Goal: Find specific page/section: Find specific page/section

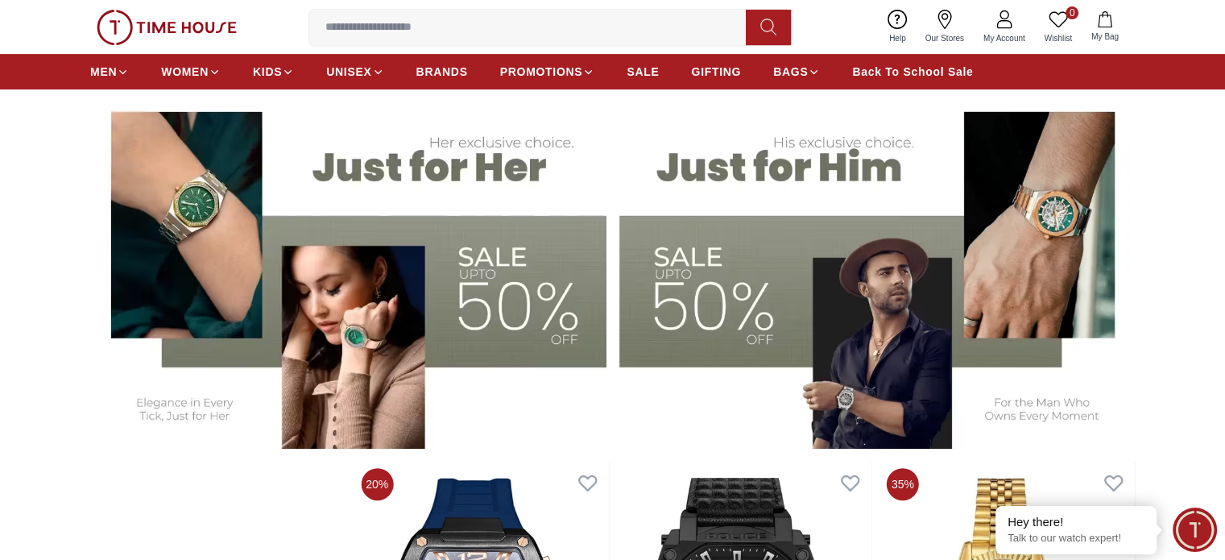
scroll to position [483, 0]
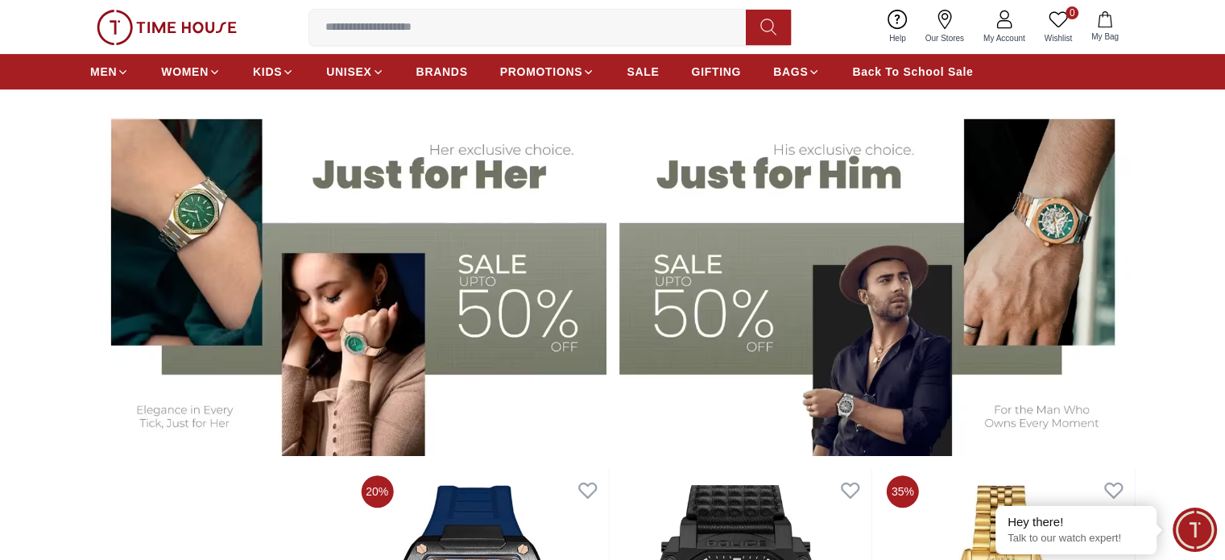
click at [483, 227] on img at bounding box center [348, 276] width 516 height 359
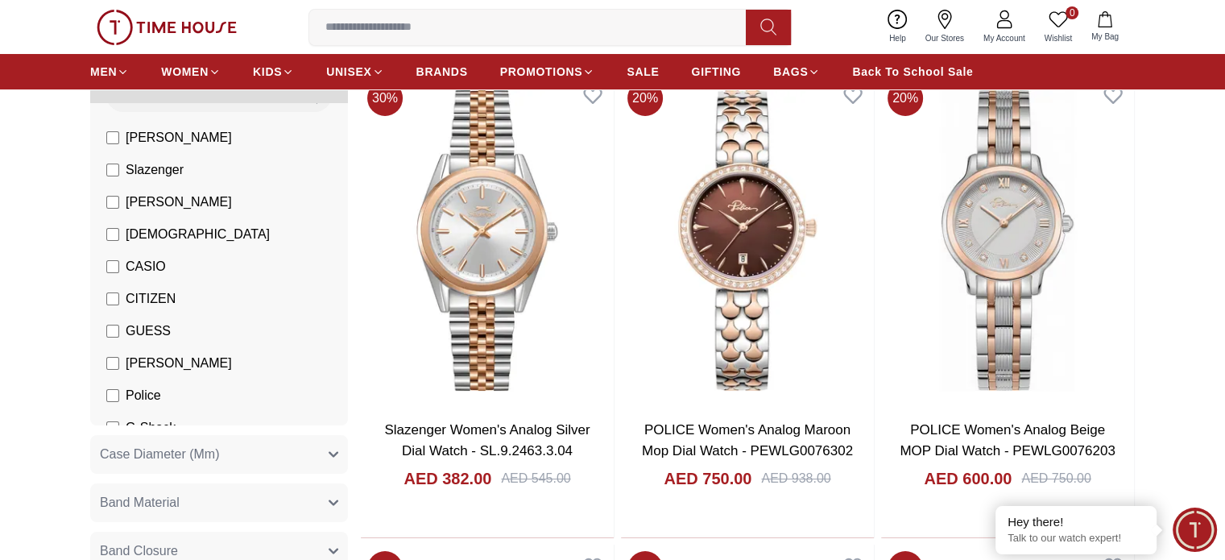
scroll to position [88, 0]
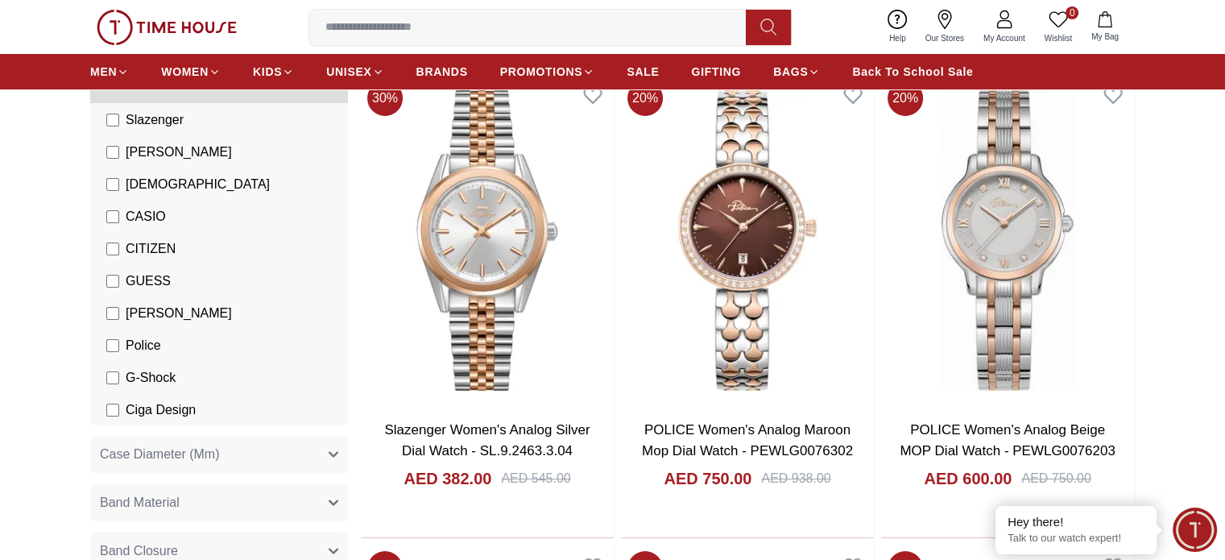
click at [151, 339] on span "Police" at bounding box center [143, 345] width 35 height 19
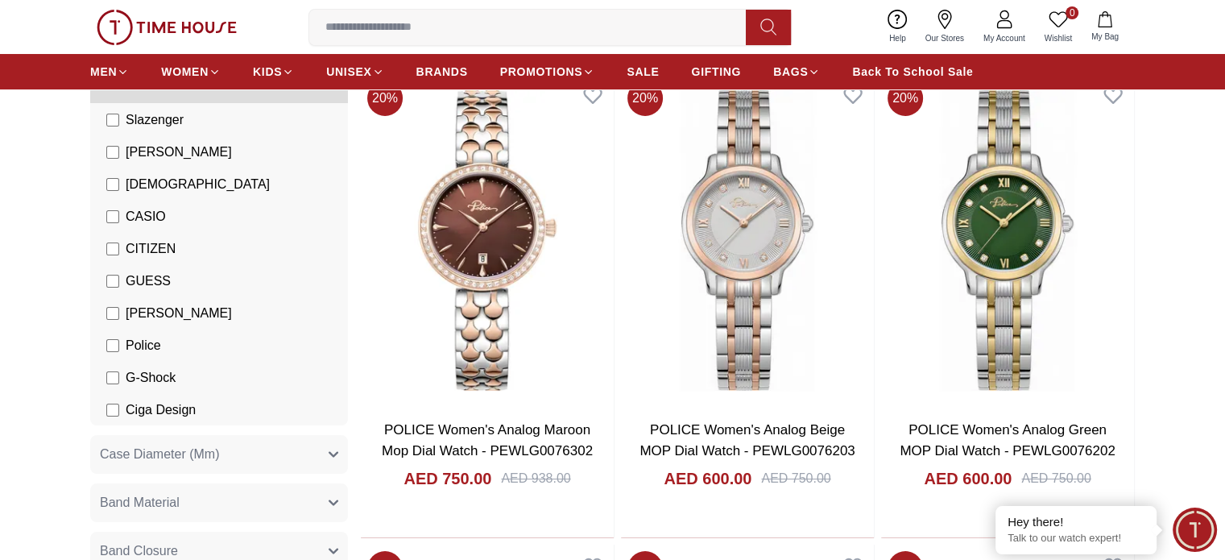
click at [147, 337] on span "Police" at bounding box center [143, 345] width 35 height 19
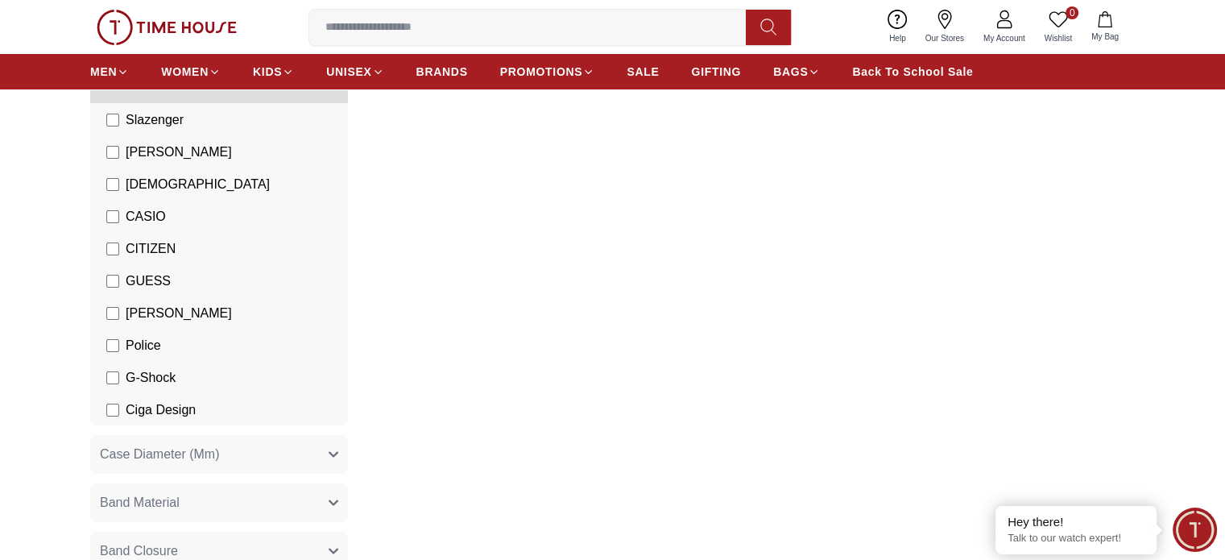
click at [167, 278] on span "GUESS" at bounding box center [148, 280] width 45 height 19
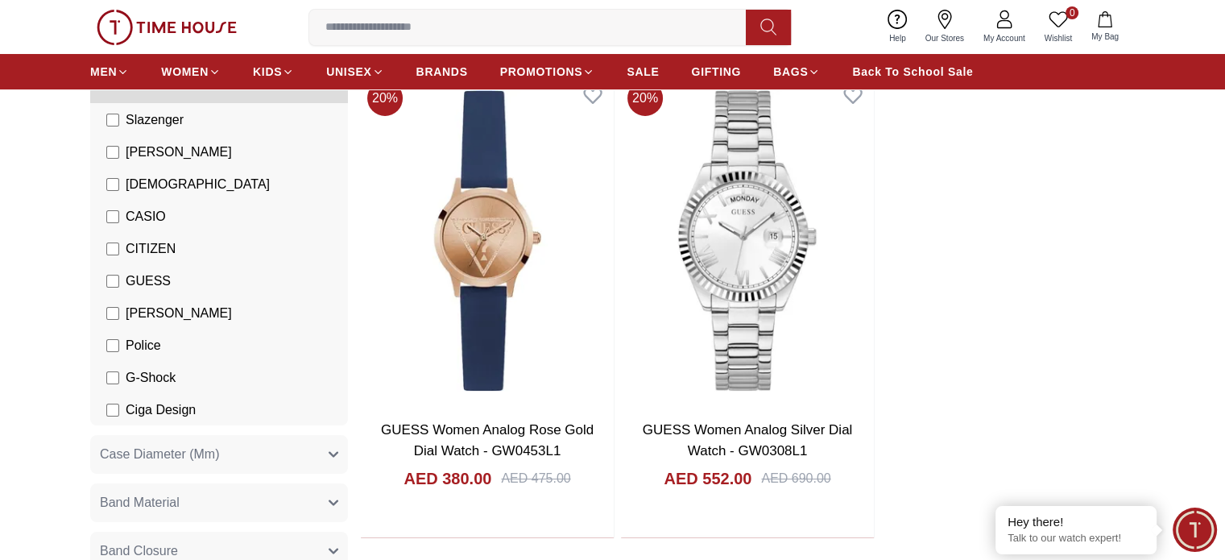
click at [152, 217] on span "CASIO" at bounding box center [146, 216] width 40 height 19
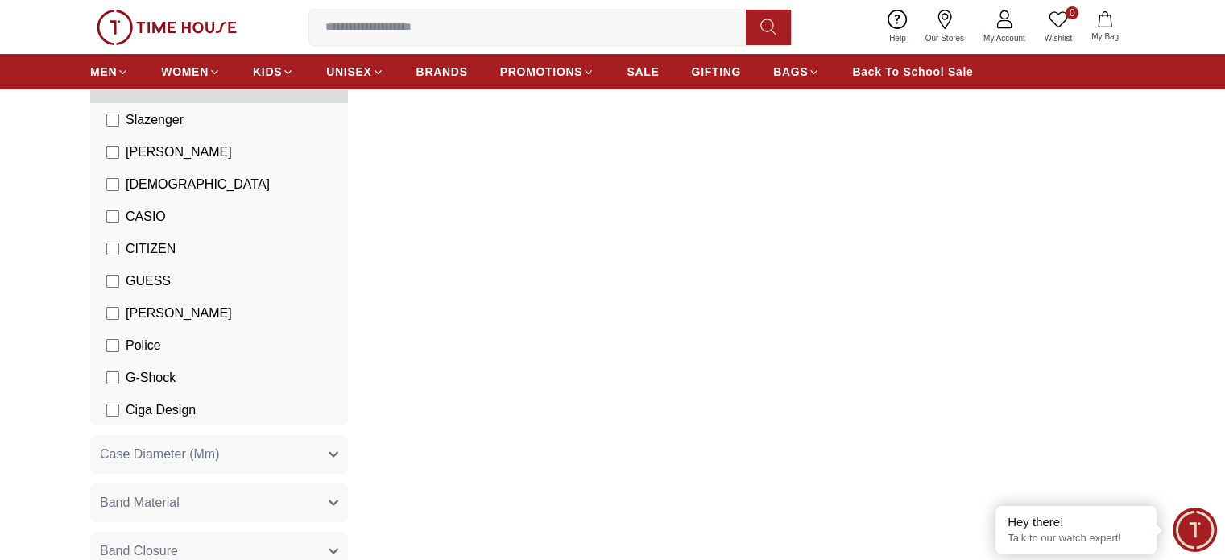
click at [132, 279] on span "GUESS" at bounding box center [148, 280] width 45 height 19
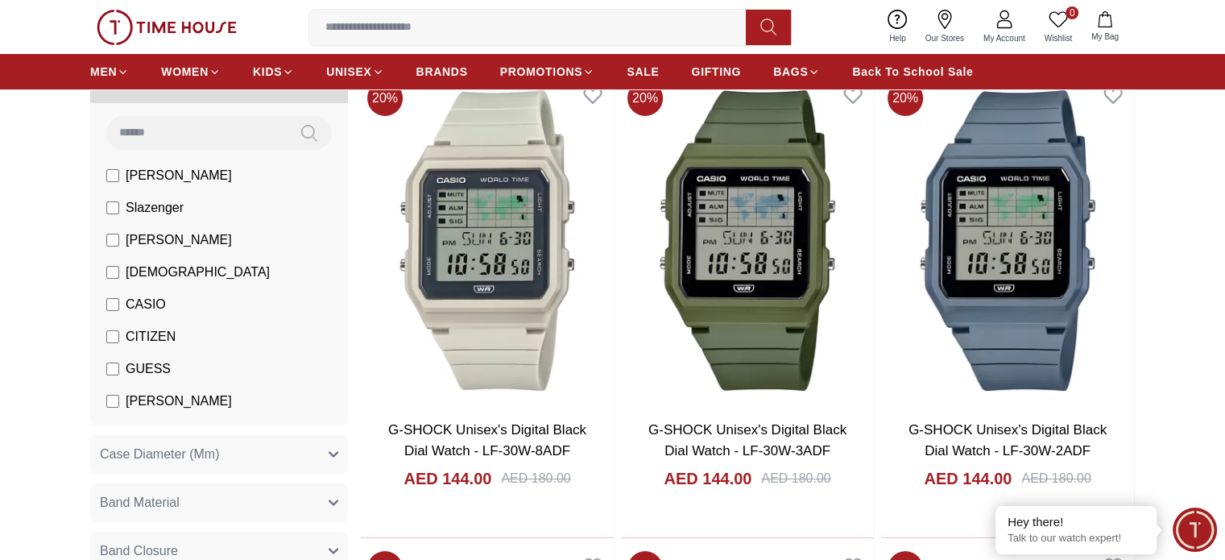
click at [196, 250] on li "[PERSON_NAME]" at bounding box center [222, 240] width 251 height 32
click at [153, 247] on span "[PERSON_NAME]" at bounding box center [179, 239] width 106 height 19
click at [138, 308] on span "CASIO" at bounding box center [146, 304] width 40 height 19
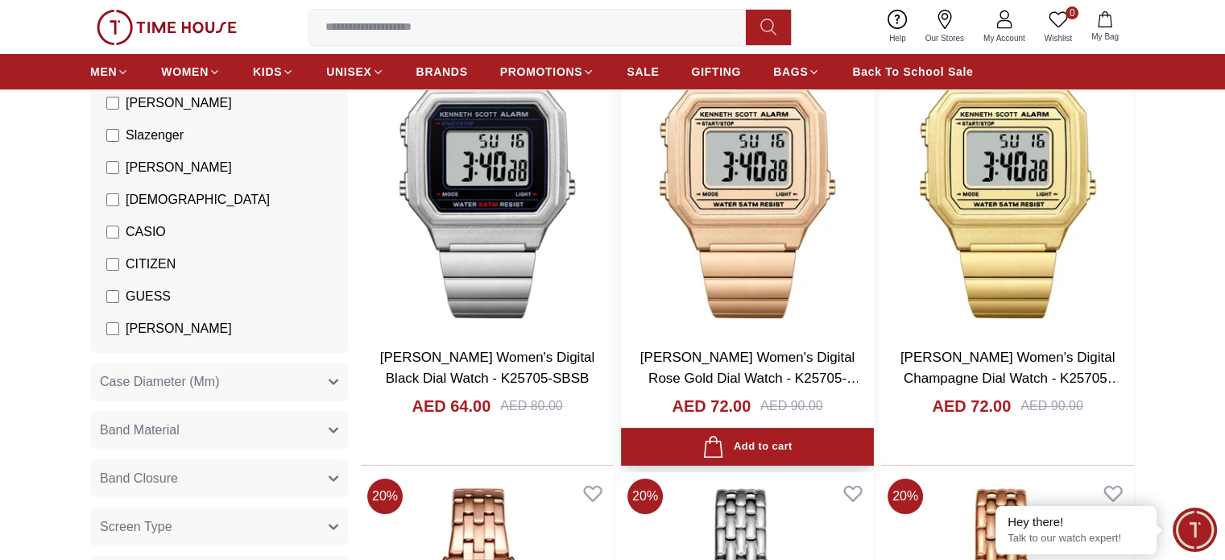
scroll to position [242, 0]
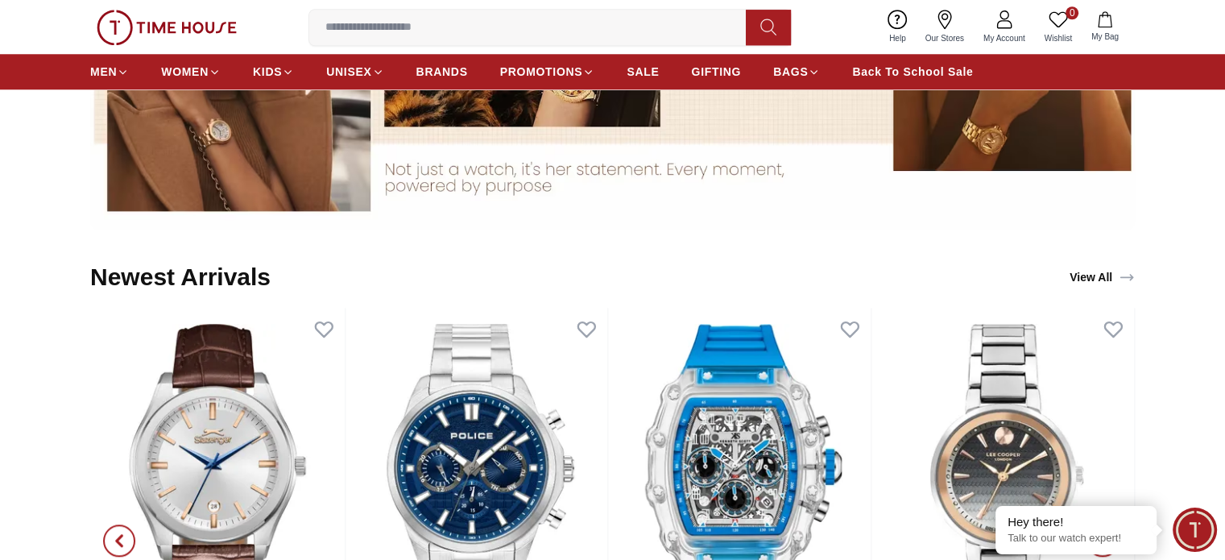
scroll to position [1691, 0]
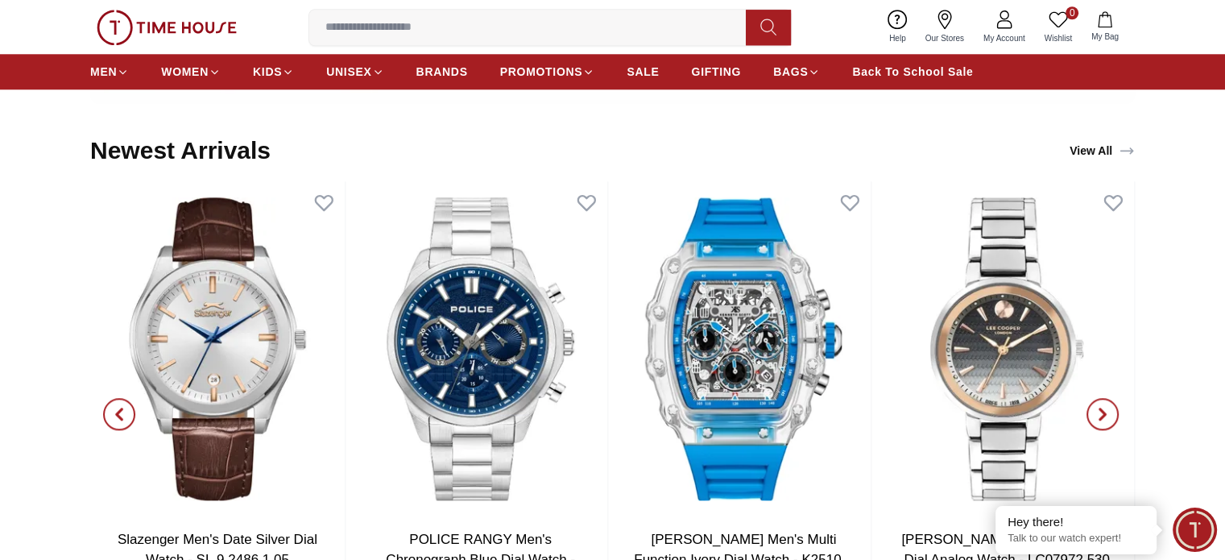
click at [937, 28] on icon at bounding box center [944, 19] width 19 height 19
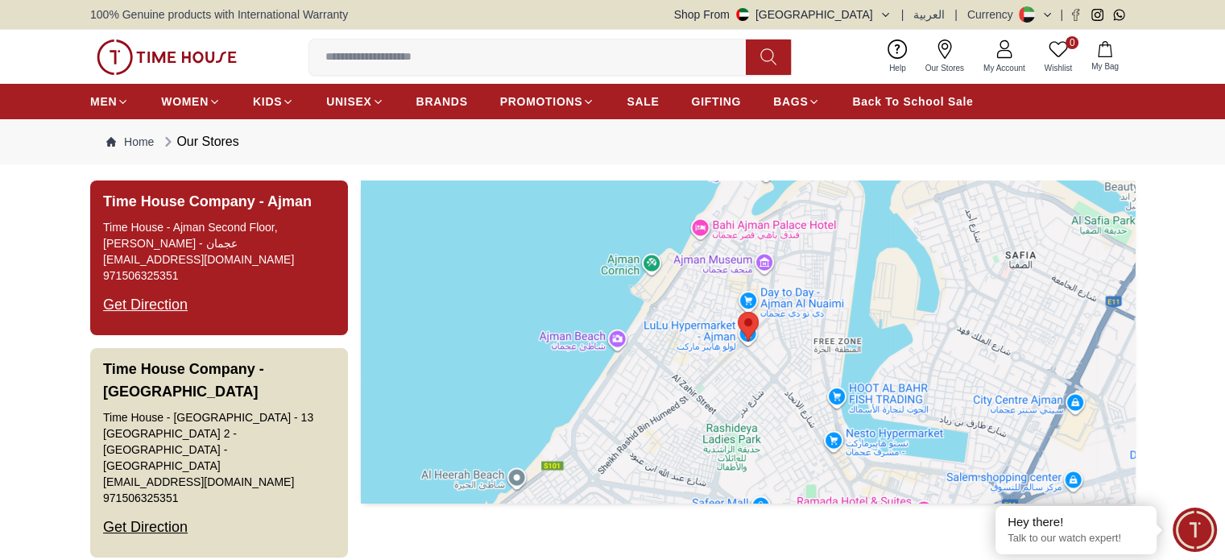
scroll to position [2634, 0]
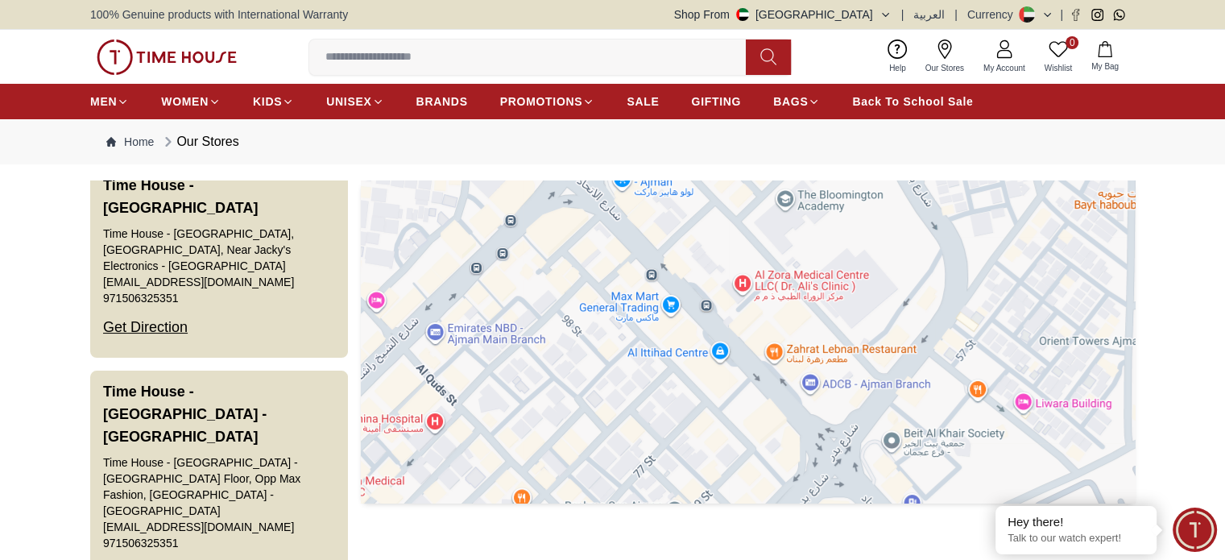
drag, startPoint x: 713, startPoint y: 338, endPoint x: 657, endPoint y: 185, distance: 162.7
click at [657, 185] on div at bounding box center [748, 341] width 774 height 322
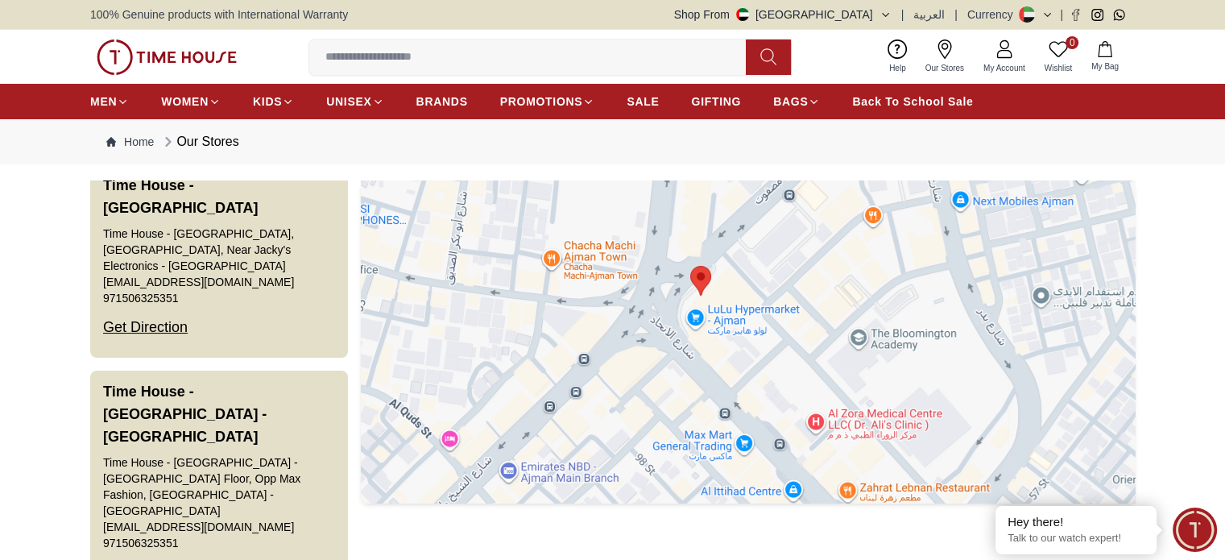
drag, startPoint x: 660, startPoint y: 228, endPoint x: 717, endPoint y: 375, distance: 158.0
click at [730, 385] on div at bounding box center [748, 341] width 774 height 322
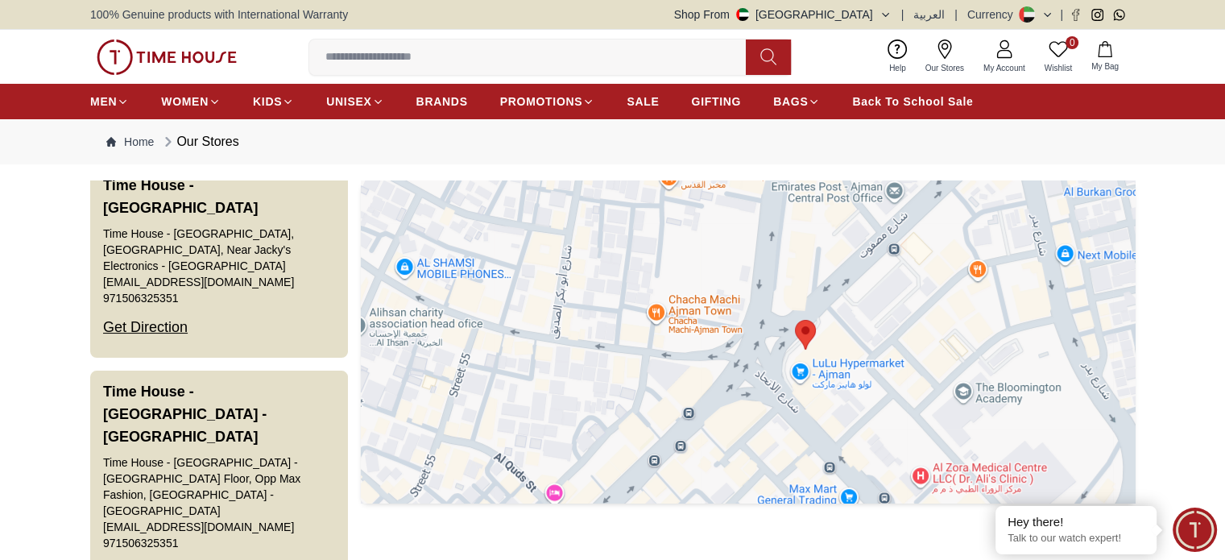
drag, startPoint x: 700, startPoint y: 357, endPoint x: 800, endPoint y: 411, distance: 113.5
click at [800, 411] on div at bounding box center [748, 341] width 774 height 322
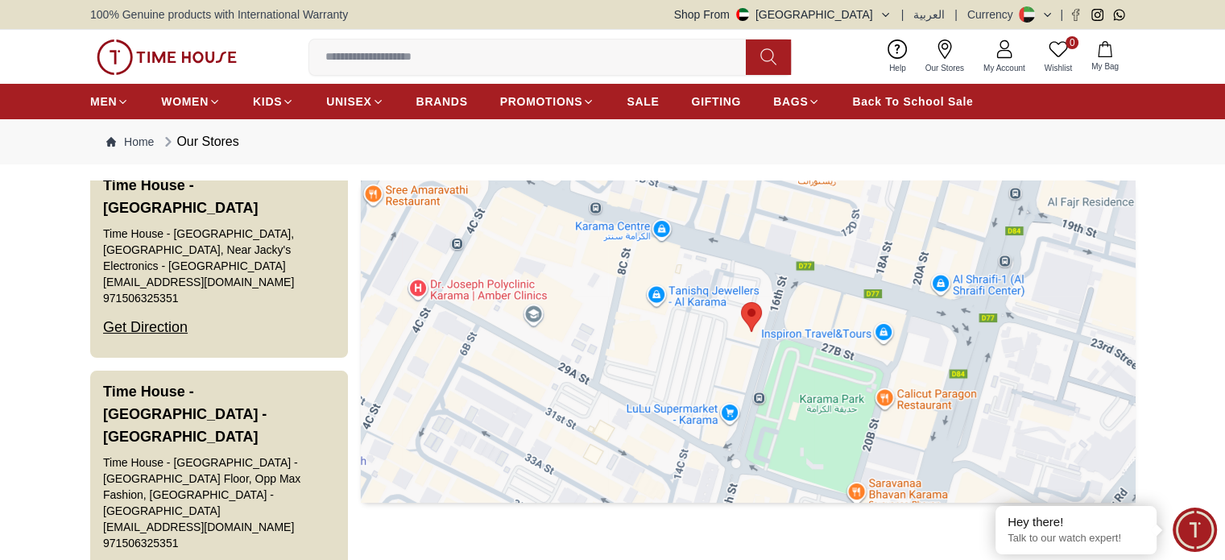
drag, startPoint x: 812, startPoint y: 394, endPoint x: 824, endPoint y: 399, distance: 13.0
click at [824, 399] on div at bounding box center [748, 341] width 774 height 322
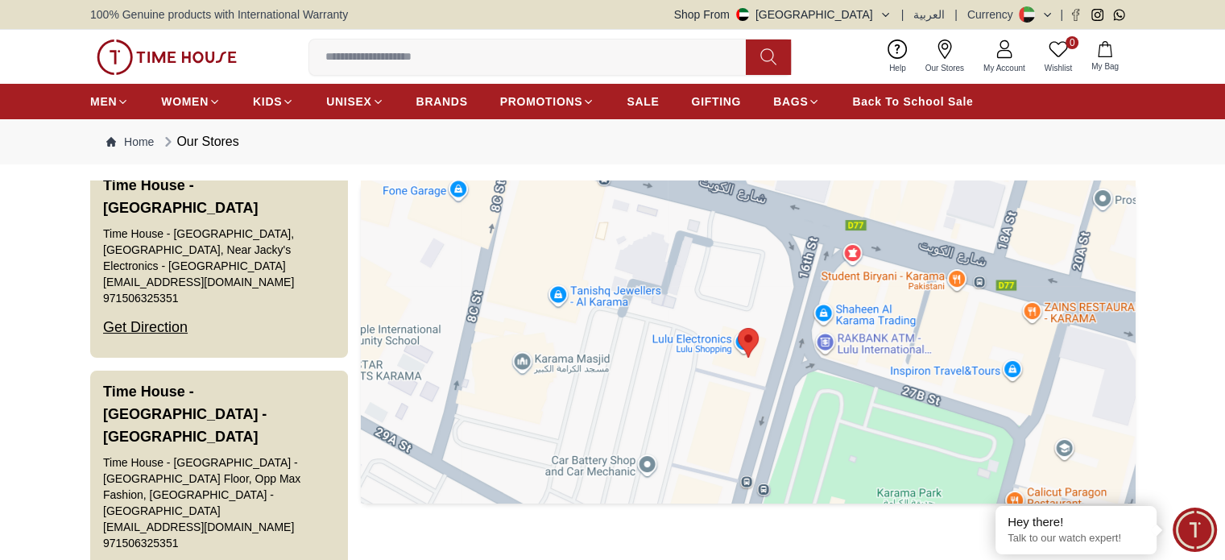
drag, startPoint x: 708, startPoint y: 404, endPoint x: 754, endPoint y: 478, distance: 87.6
click at [754, 477] on div at bounding box center [748, 341] width 774 height 322
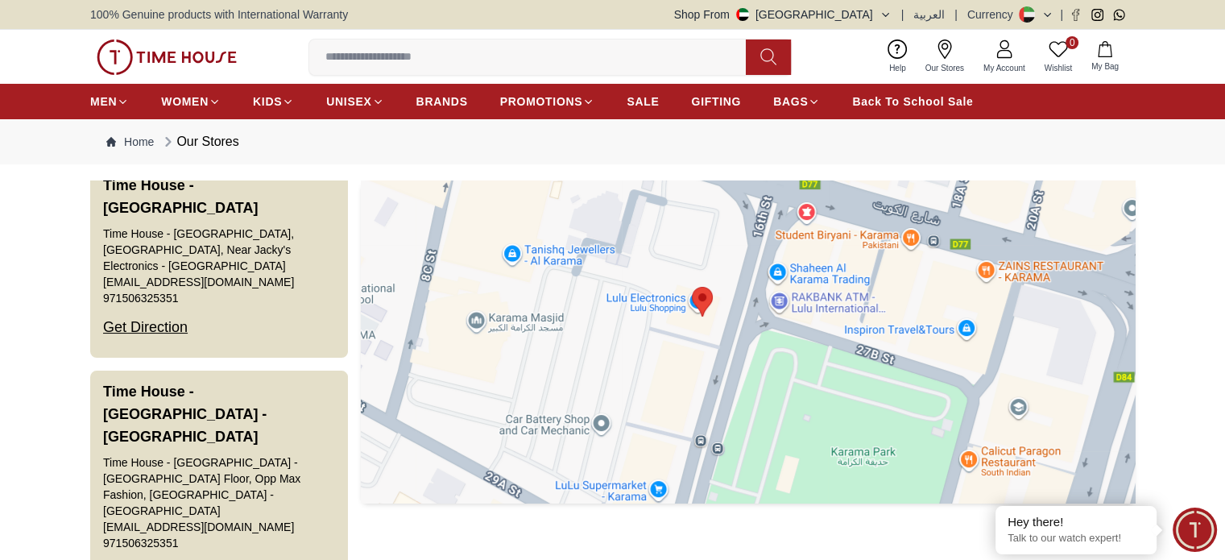
drag, startPoint x: 779, startPoint y: 415, endPoint x: 738, endPoint y: 405, distance: 42.2
click at [738, 405] on div at bounding box center [748, 341] width 774 height 322
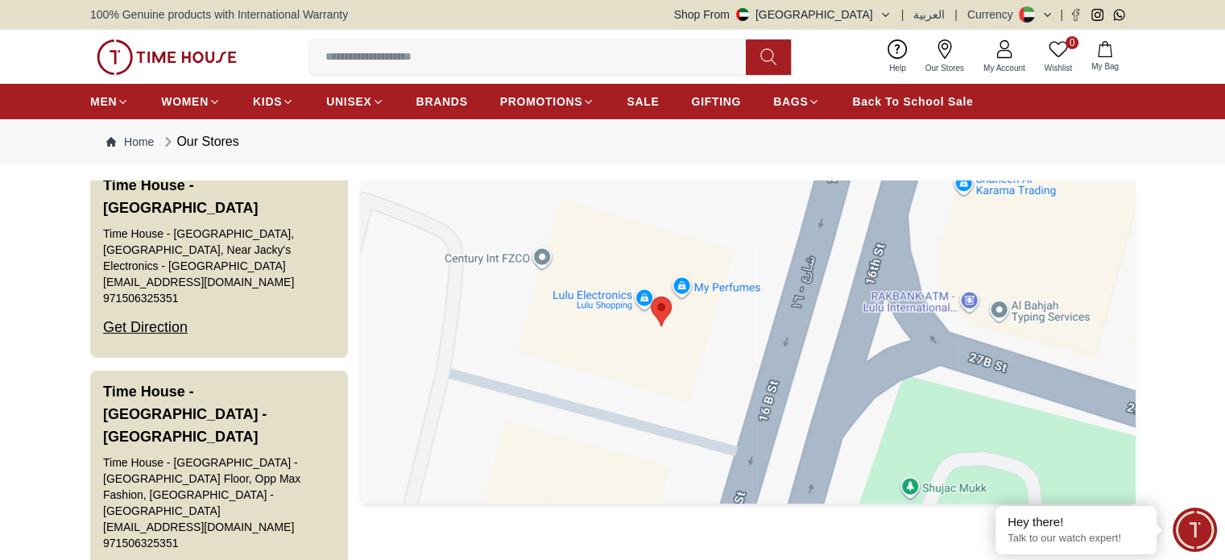
click at [729, 366] on div at bounding box center [748, 341] width 774 height 322
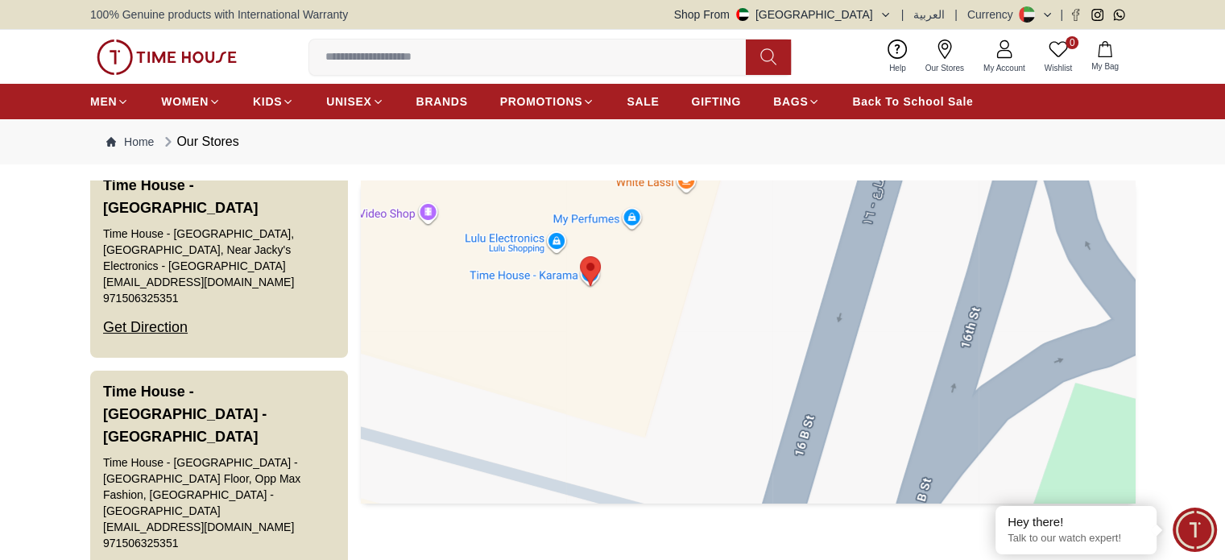
drag, startPoint x: 744, startPoint y: 351, endPoint x: 870, endPoint y: 386, distance: 130.3
click at [869, 386] on div at bounding box center [748, 341] width 774 height 322
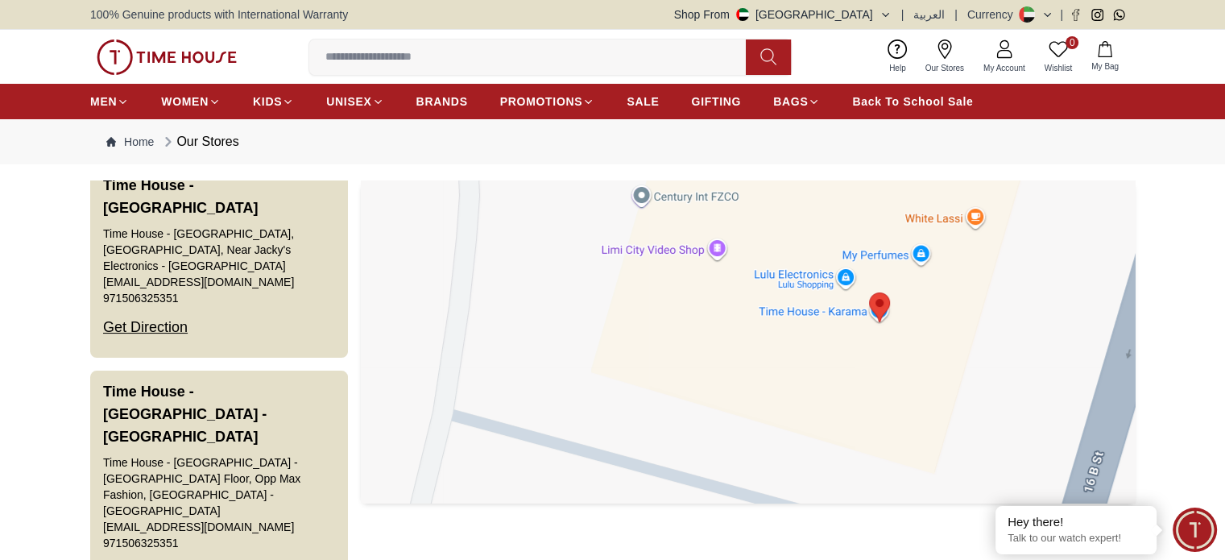
drag, startPoint x: 769, startPoint y: 356, endPoint x: 858, endPoint y: 348, distance: 89.7
click at [850, 346] on div at bounding box center [748, 341] width 774 height 322
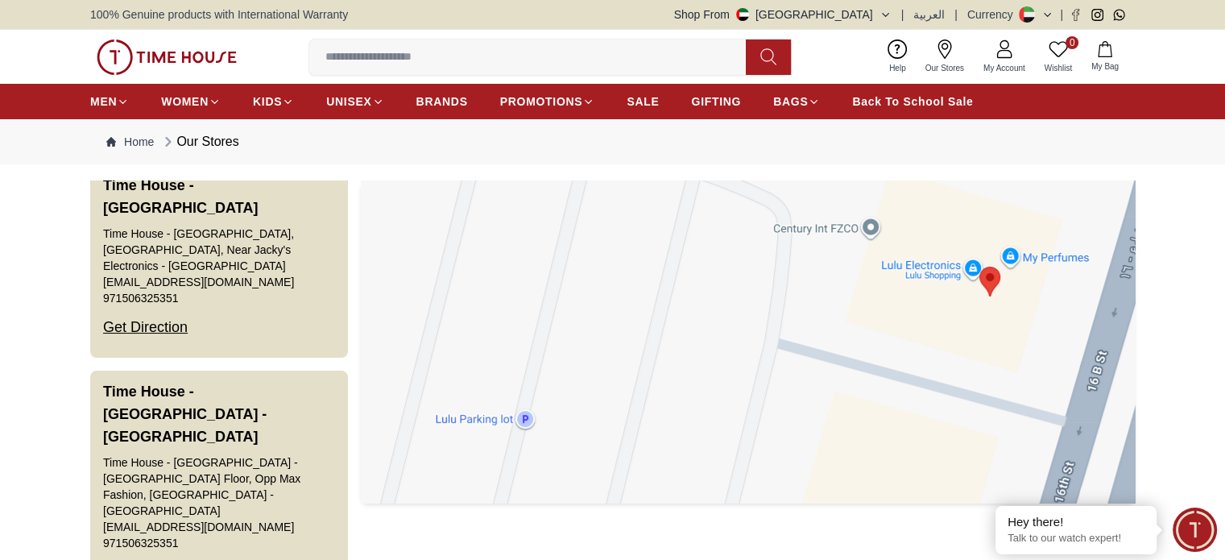
drag, startPoint x: 798, startPoint y: 374, endPoint x: 884, endPoint y: 344, distance: 91.2
click at [883, 341] on div at bounding box center [748, 341] width 774 height 322
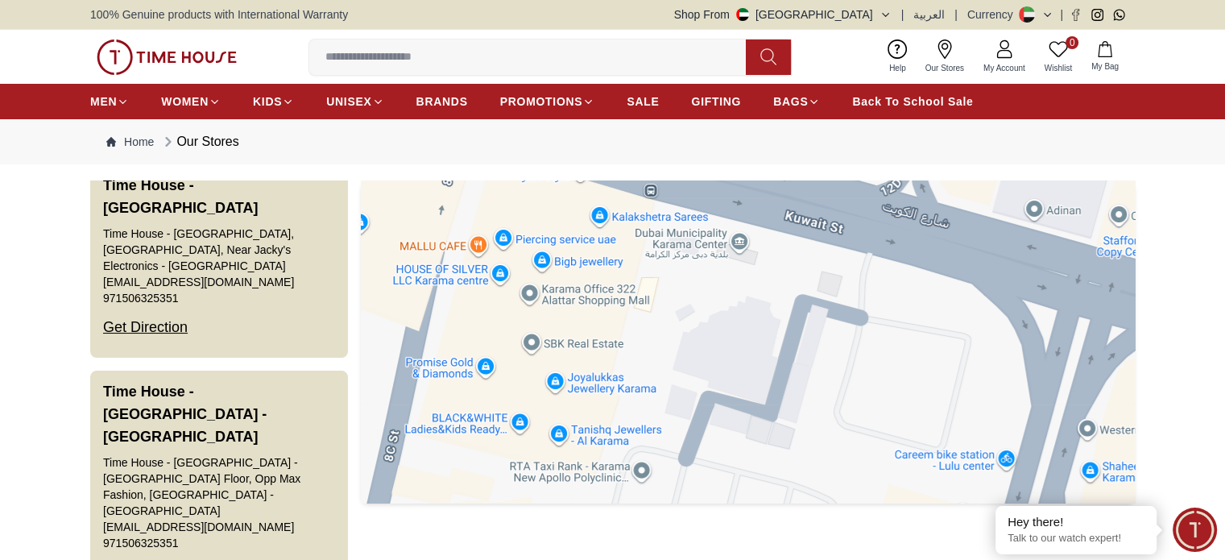
drag, startPoint x: 795, startPoint y: 313, endPoint x: 779, endPoint y: 517, distance: 204.3
click at [779, 517] on div "Time House Company - Ajman Time House - Ajman Second Floor, [PERSON_NAME] - عجم…" at bounding box center [612, 381] width 1044 height 403
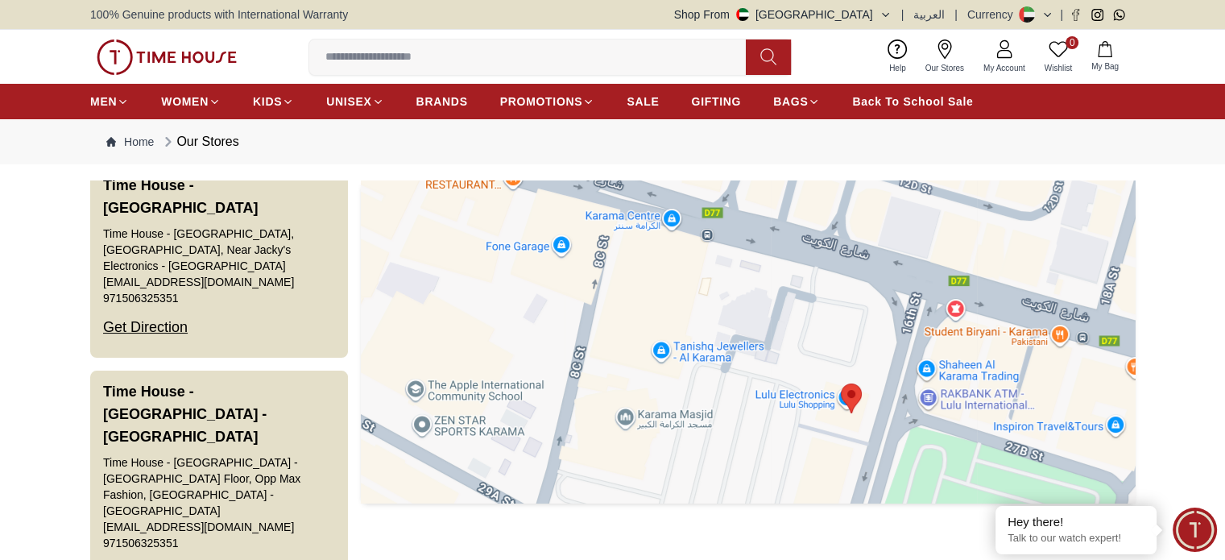
drag, startPoint x: 768, startPoint y: 401, endPoint x: 746, endPoint y: 312, distance: 92.2
click at [747, 319] on div at bounding box center [748, 341] width 774 height 322
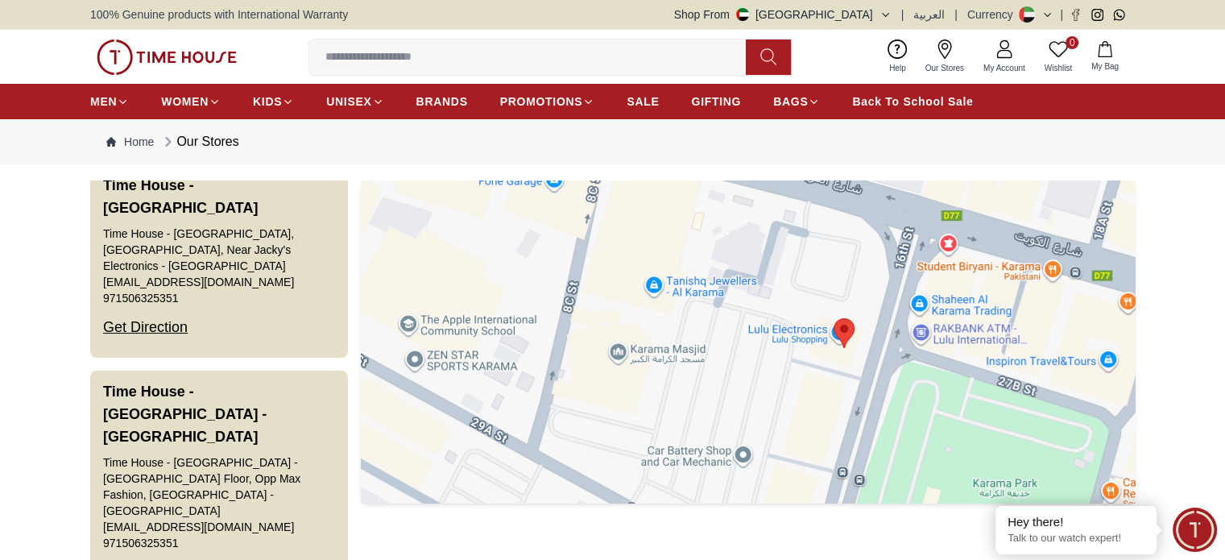
drag, startPoint x: 709, startPoint y: 319, endPoint x: 702, endPoint y: 266, distance: 52.8
click at [702, 266] on div at bounding box center [748, 341] width 774 height 322
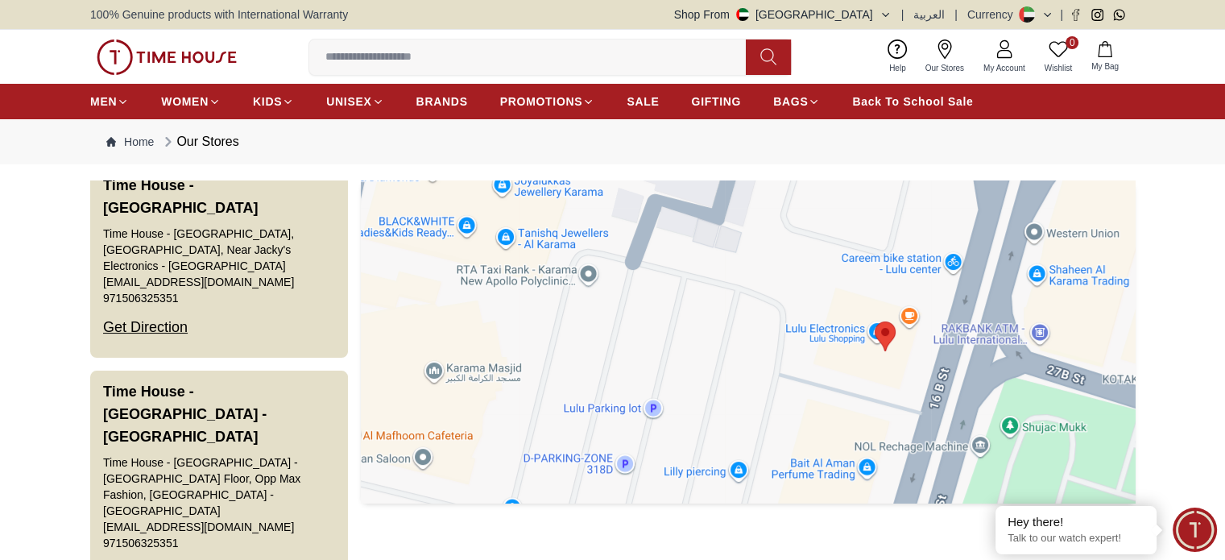
drag, startPoint x: 824, startPoint y: 334, endPoint x: 985, endPoint y: 405, distance: 175.9
click at [985, 405] on div at bounding box center [748, 341] width 774 height 322
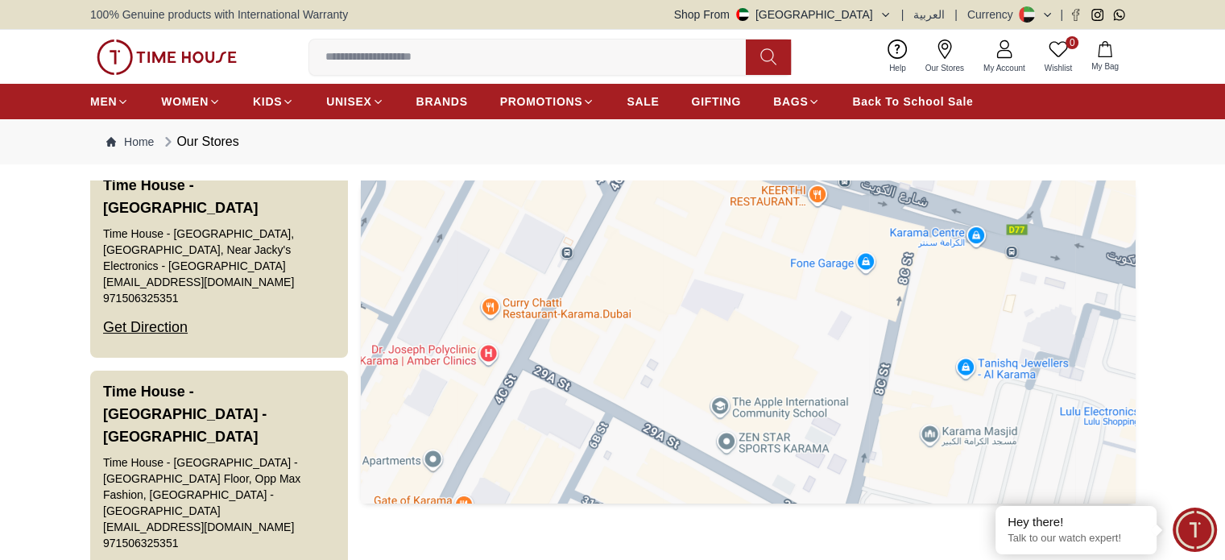
drag, startPoint x: 721, startPoint y: 361, endPoint x: 904, endPoint y: 416, distance: 190.8
click at [904, 416] on div at bounding box center [748, 341] width 774 height 322
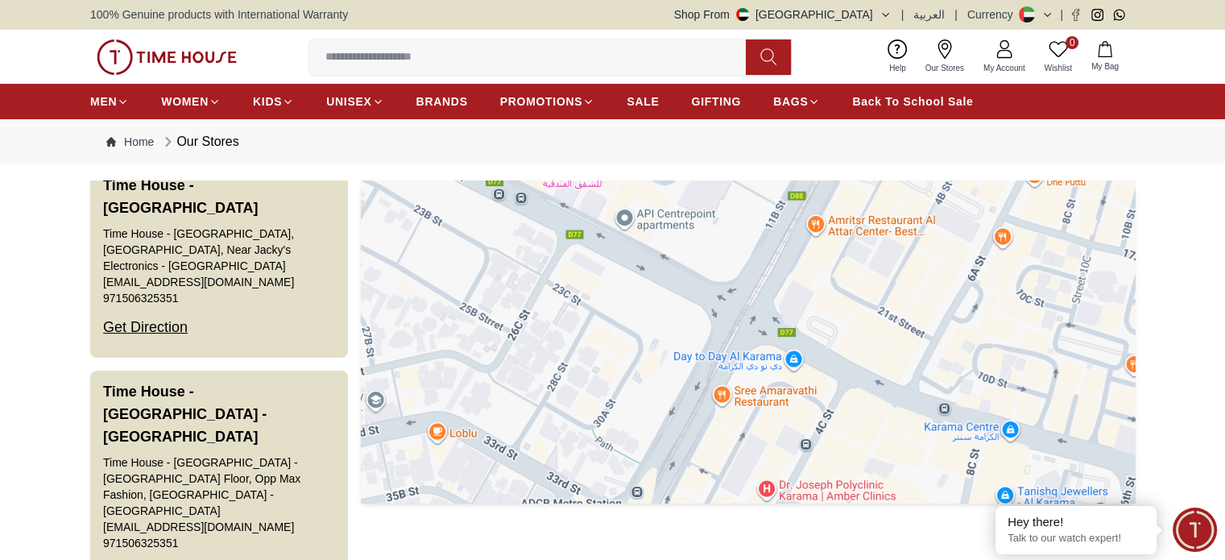
drag, startPoint x: 815, startPoint y: 382, endPoint x: 882, endPoint y: 485, distance: 122.1
click at [882, 485] on div at bounding box center [748, 341] width 774 height 322
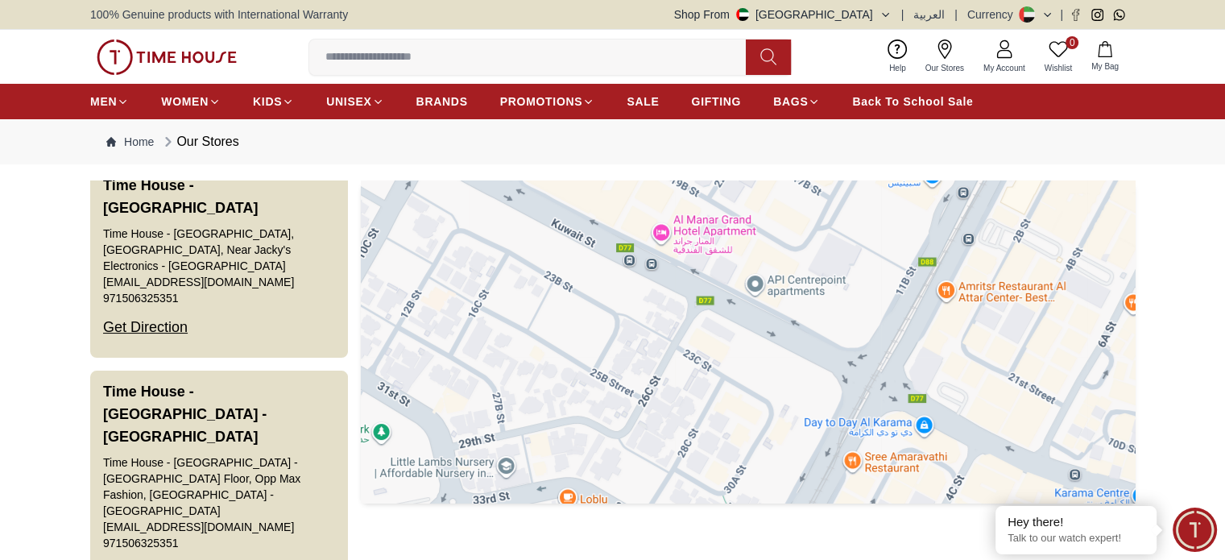
drag, startPoint x: 768, startPoint y: 419, endPoint x: 856, endPoint y: 444, distance: 91.0
click at [856, 444] on div at bounding box center [748, 341] width 774 height 322
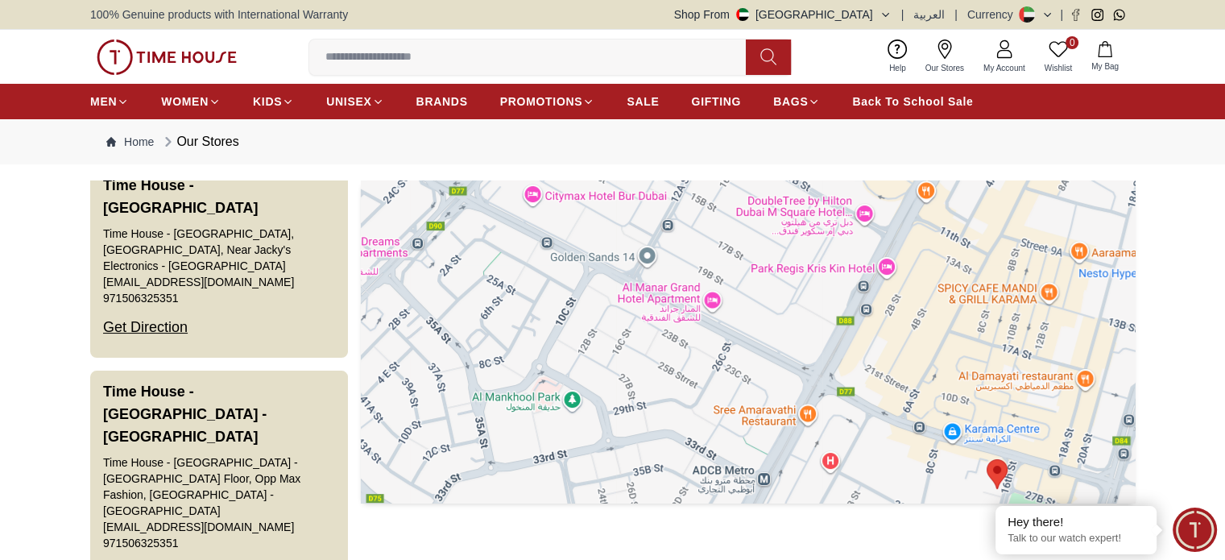
drag, startPoint x: 768, startPoint y: 399, endPoint x: 725, endPoint y: 367, distance: 53.6
click at [725, 367] on div at bounding box center [748, 341] width 774 height 322
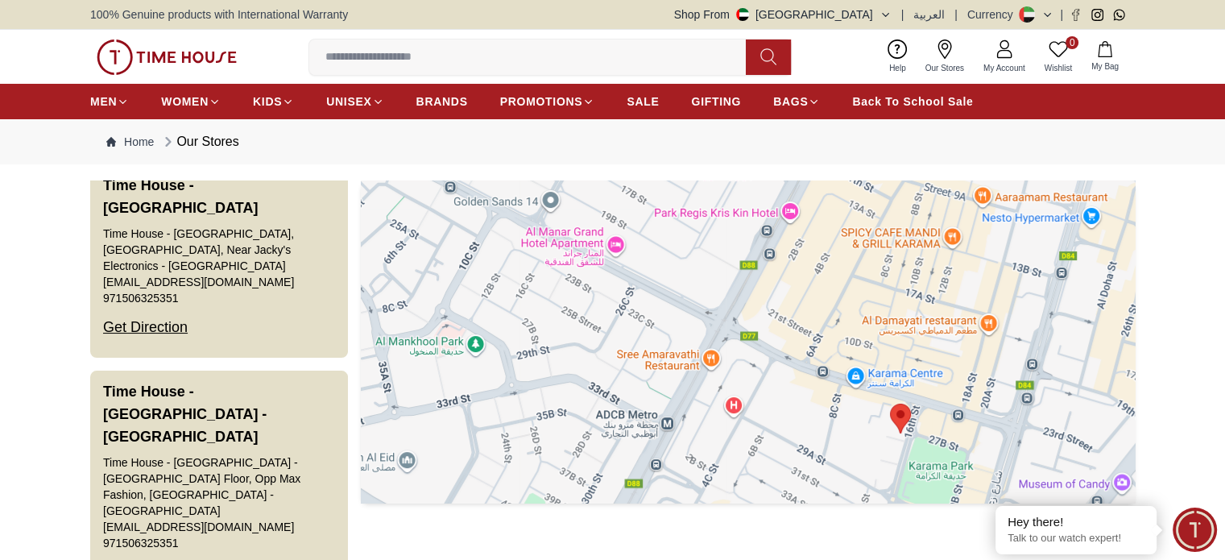
drag, startPoint x: 826, startPoint y: 417, endPoint x: 740, endPoint y: 366, distance: 100.0
click at [734, 366] on div at bounding box center [748, 341] width 774 height 322
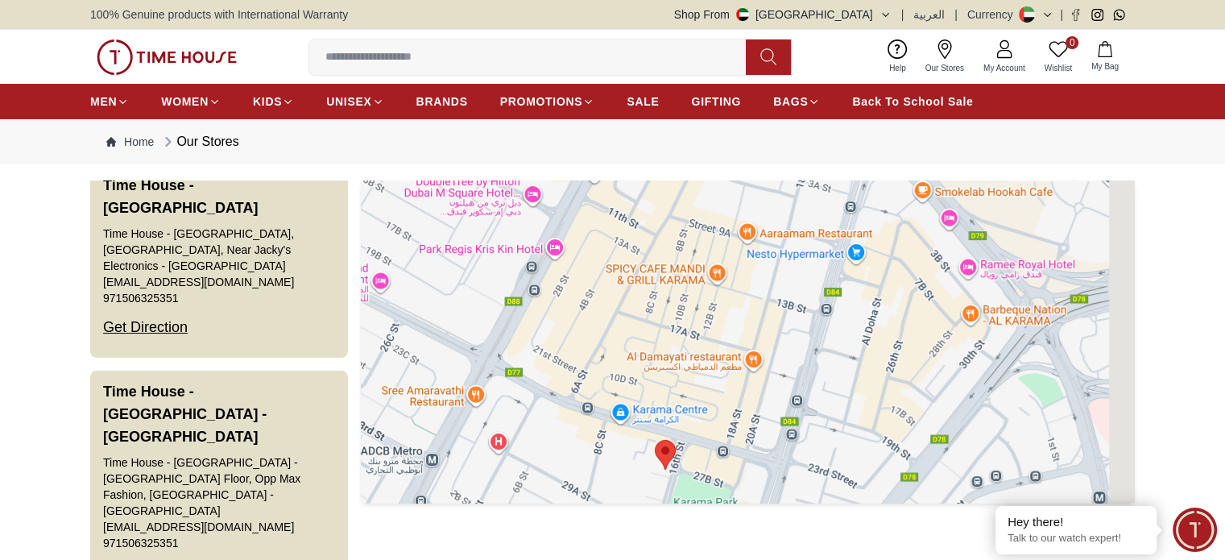
drag, startPoint x: 886, startPoint y: 365, endPoint x: 650, endPoint y: 404, distance: 240.0
click at [650, 404] on div at bounding box center [748, 341] width 774 height 322
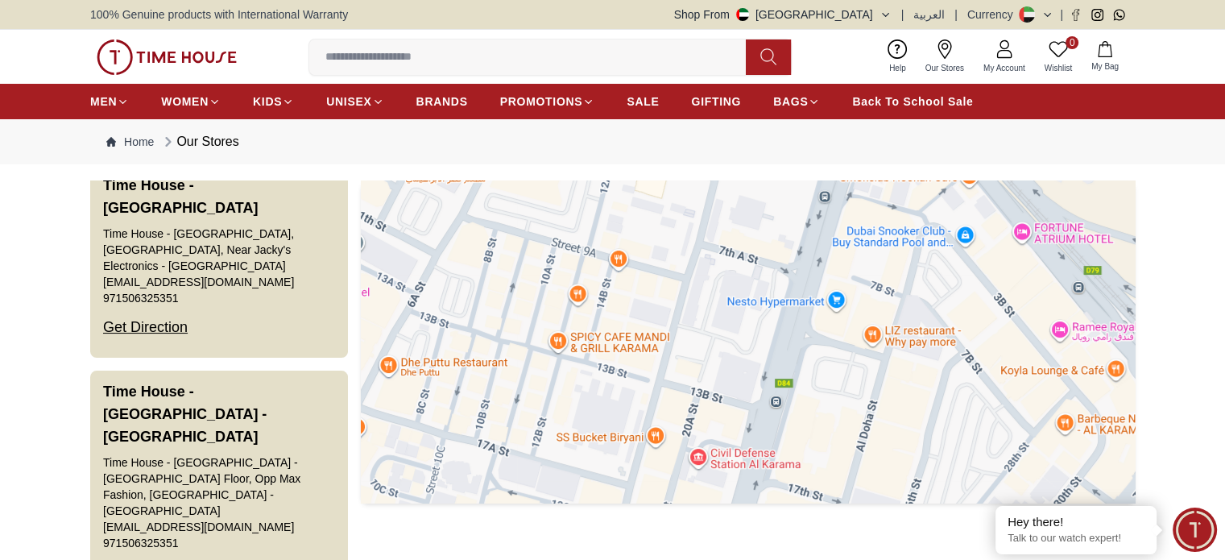
drag, startPoint x: 815, startPoint y: 309, endPoint x: 806, endPoint y: 408, distance: 99.4
click at [806, 408] on div at bounding box center [748, 341] width 774 height 322
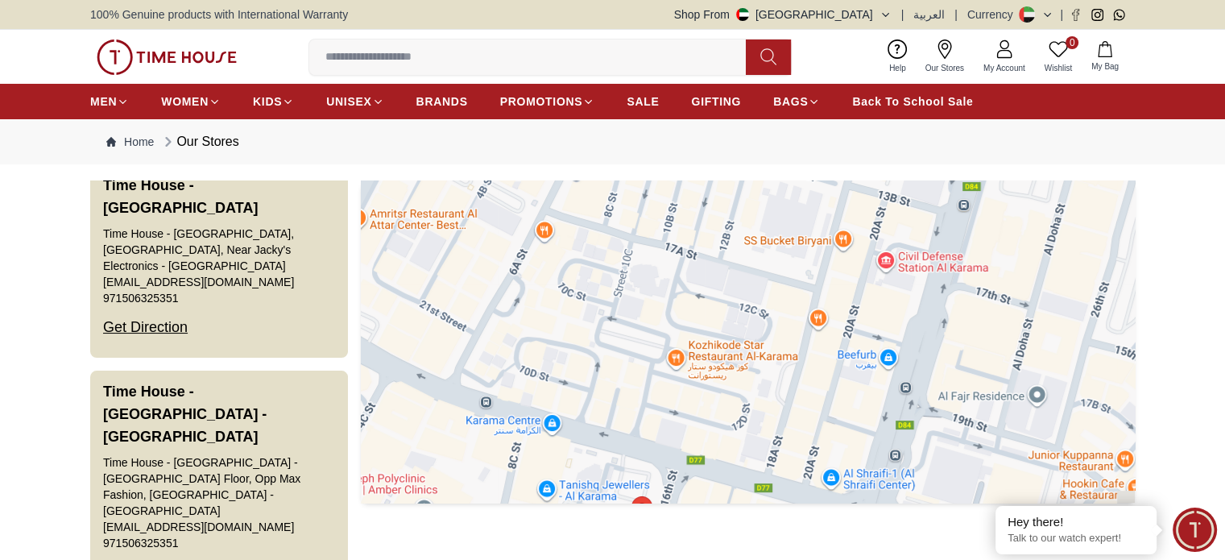
drag, startPoint x: 799, startPoint y: 410, endPoint x: 987, endPoint y: 210, distance: 274.5
click at [986, 212] on div at bounding box center [748, 341] width 774 height 322
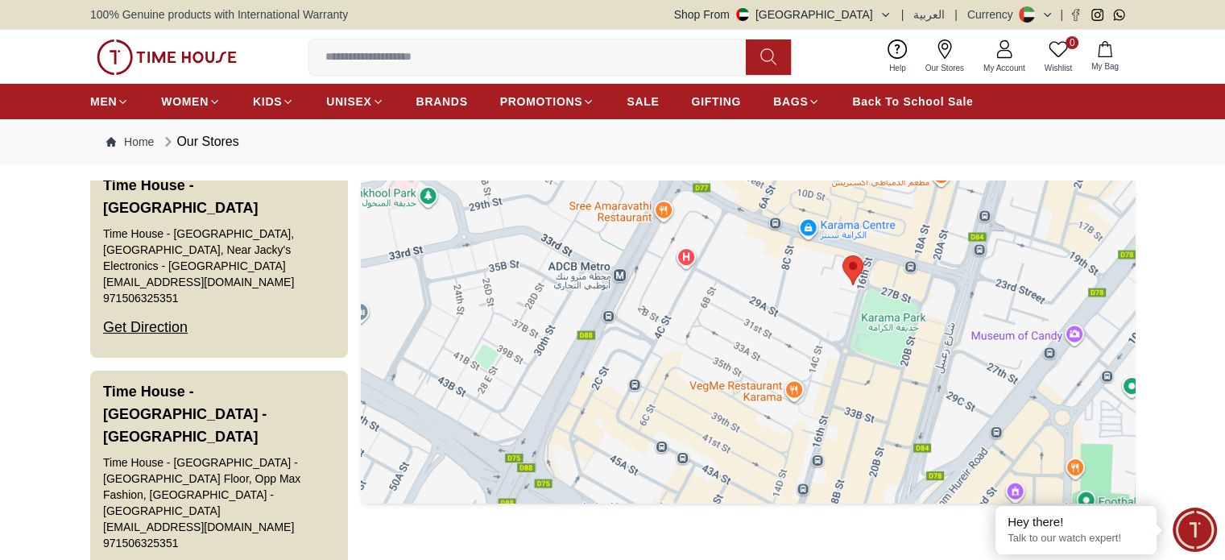
drag, startPoint x: 877, startPoint y: 350, endPoint x: 911, endPoint y: 287, distance: 72.4
click at [911, 287] on div at bounding box center [748, 341] width 774 height 322
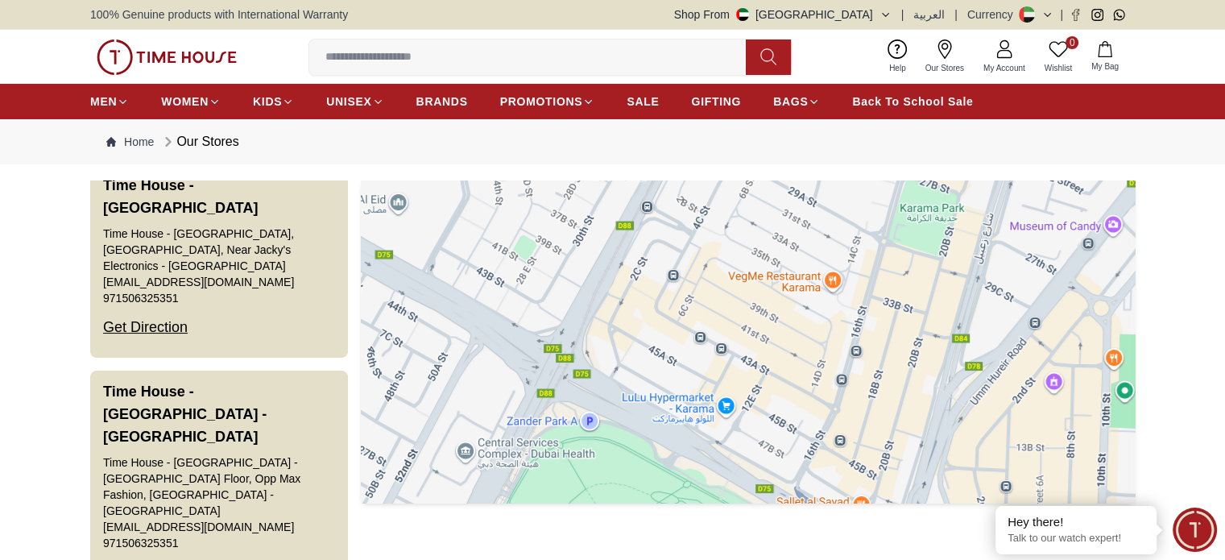
drag, startPoint x: 853, startPoint y: 343, endPoint x: 885, endPoint y: 234, distance: 113.1
click at [885, 234] on div at bounding box center [748, 341] width 774 height 322
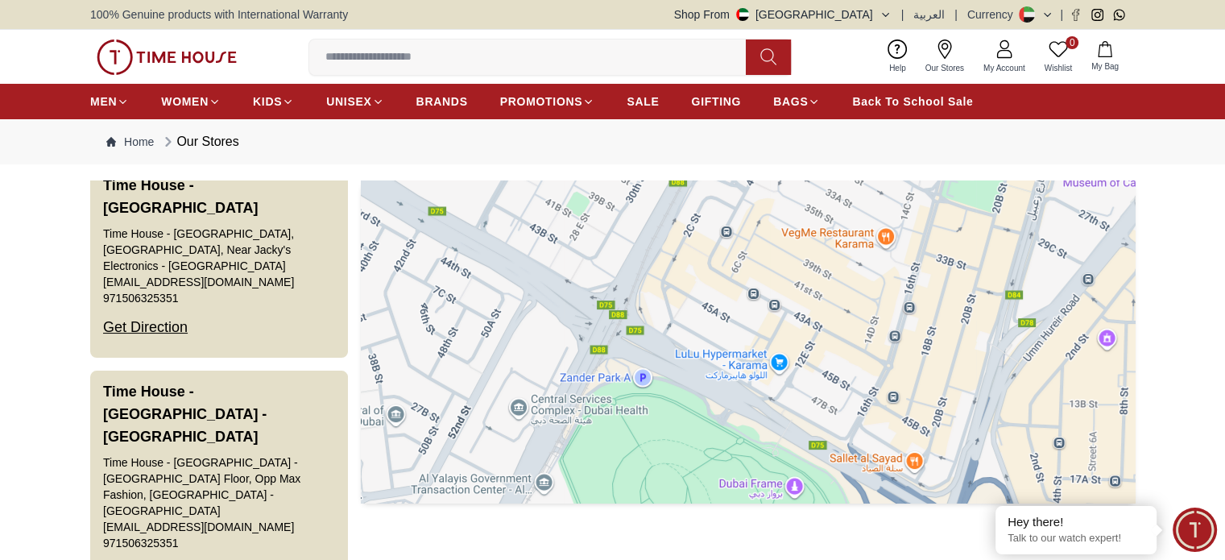
drag, startPoint x: 783, startPoint y: 352, endPoint x: 836, endPoint y: 307, distance: 69.7
click at [836, 307] on div at bounding box center [748, 341] width 774 height 322
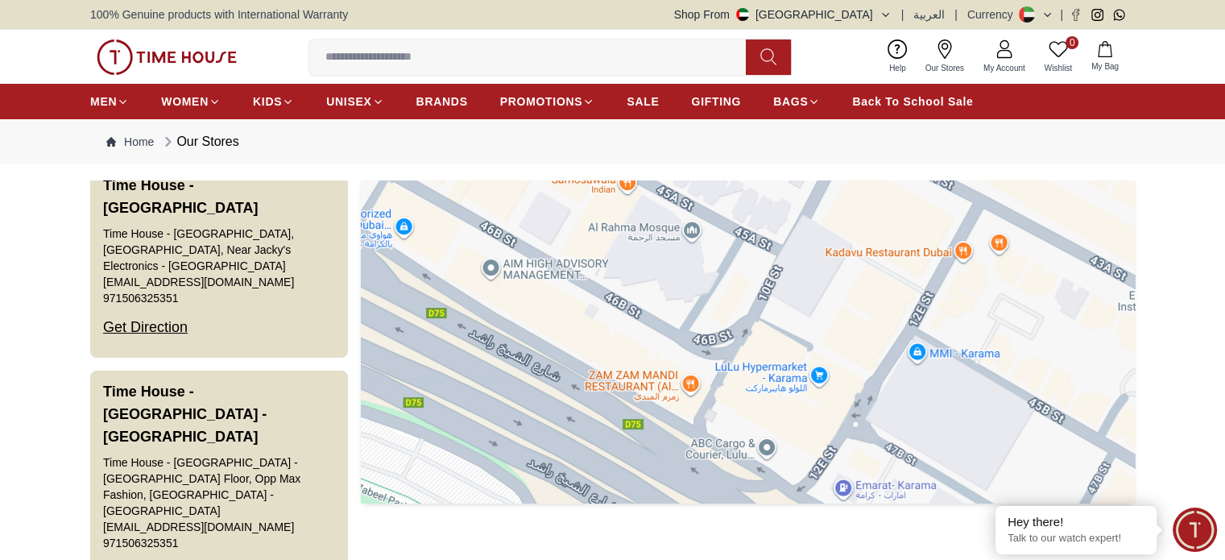
drag, startPoint x: 763, startPoint y: 349, endPoint x: 762, endPoint y: 386, distance: 37.9
click at [762, 386] on div at bounding box center [748, 341] width 774 height 322
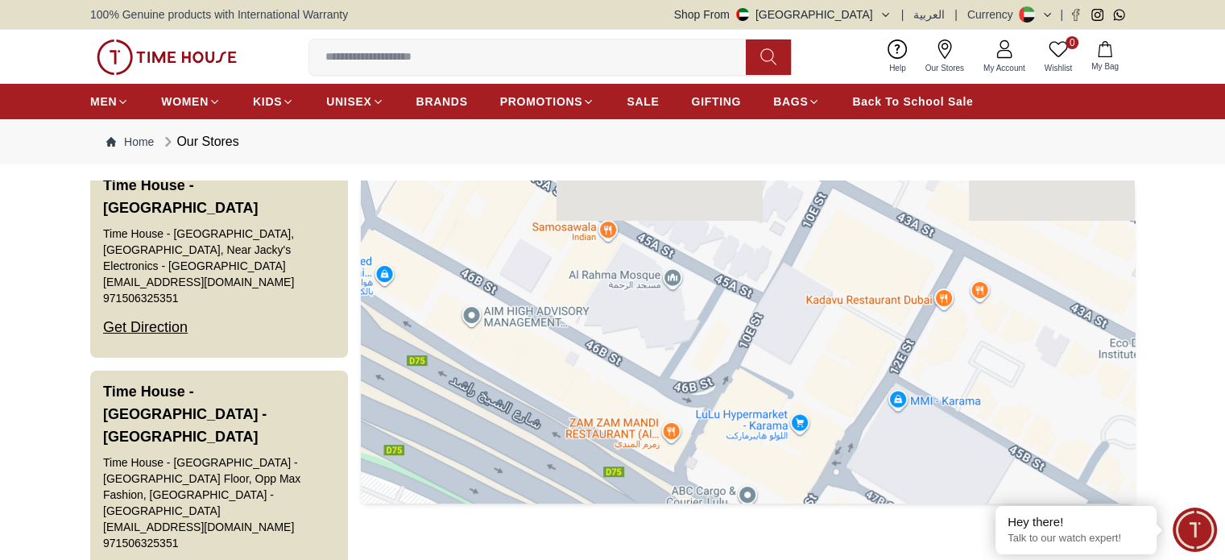
drag, startPoint x: 761, startPoint y: 349, endPoint x: 734, endPoint y: 418, distance: 74.2
click at [734, 418] on div at bounding box center [748, 341] width 774 height 322
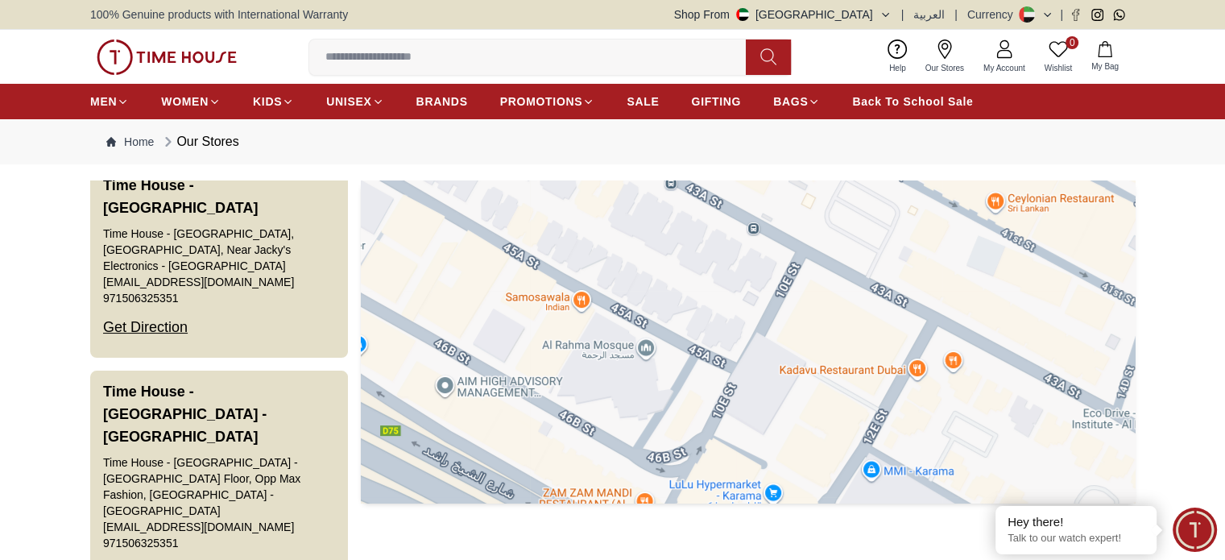
drag, startPoint x: 766, startPoint y: 363, endPoint x: 747, endPoint y: 439, distance: 77.9
click at [746, 439] on div at bounding box center [748, 341] width 774 height 322
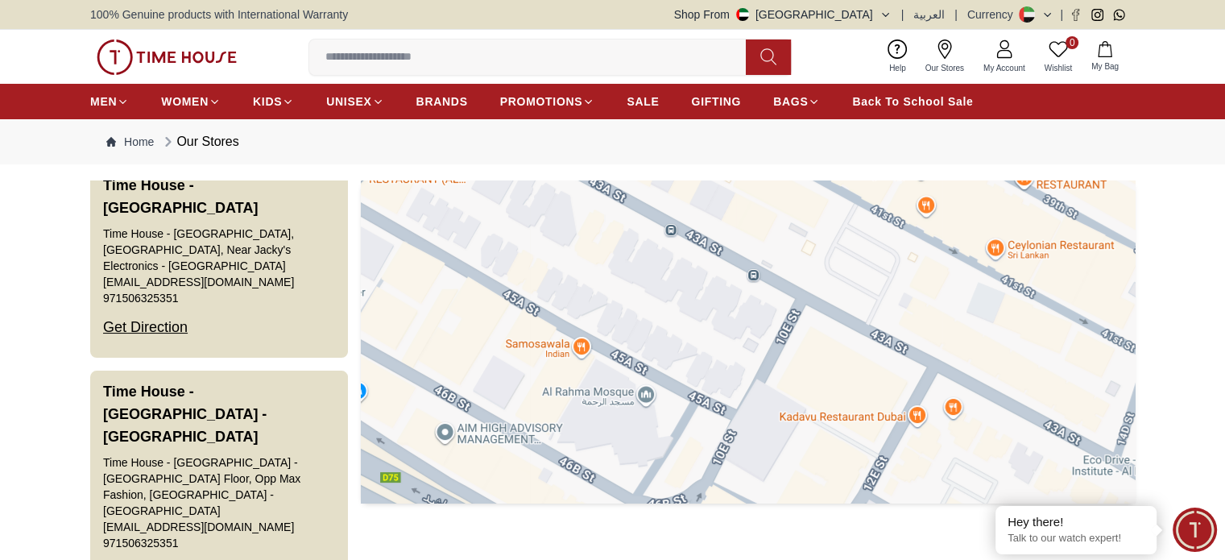
drag, startPoint x: 729, startPoint y: 310, endPoint x: 741, endPoint y: 362, distance: 53.7
click at [741, 363] on div at bounding box center [748, 341] width 774 height 322
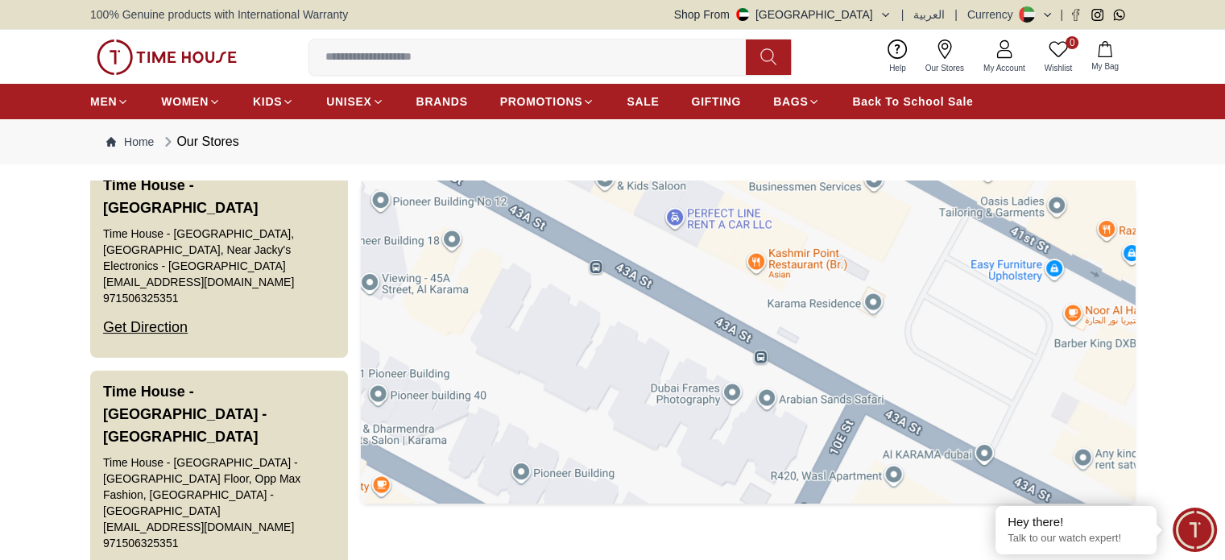
drag, startPoint x: 833, startPoint y: 326, endPoint x: 828, endPoint y: 360, distance: 34.3
click at [828, 360] on div at bounding box center [748, 341] width 774 height 322
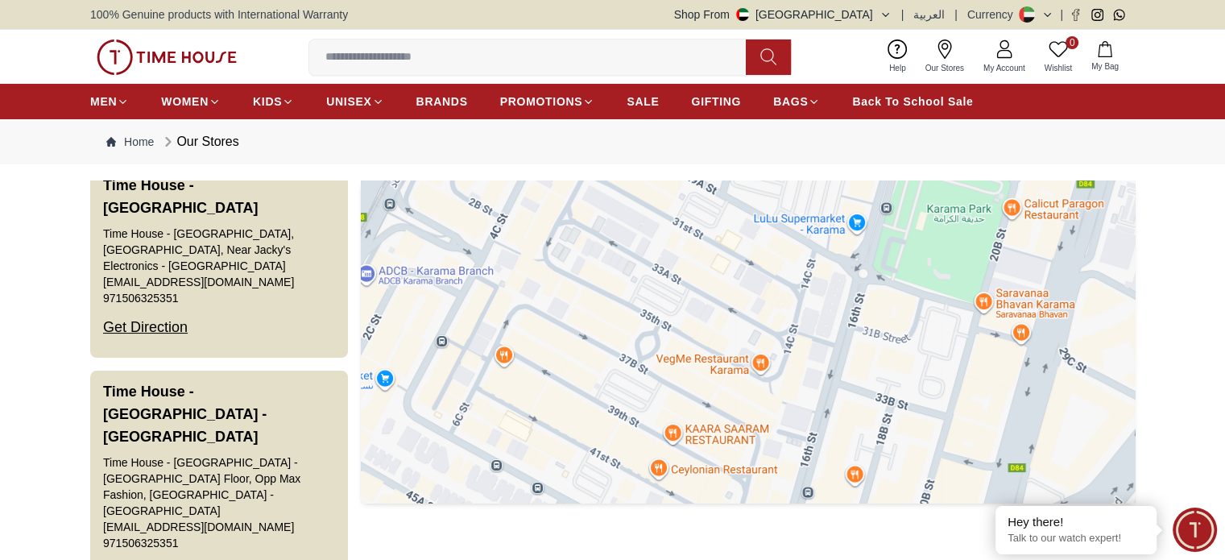
drag, startPoint x: 905, startPoint y: 313, endPoint x: 589, endPoint y: 482, distance: 358.0
click at [589, 482] on div at bounding box center [748, 341] width 774 height 322
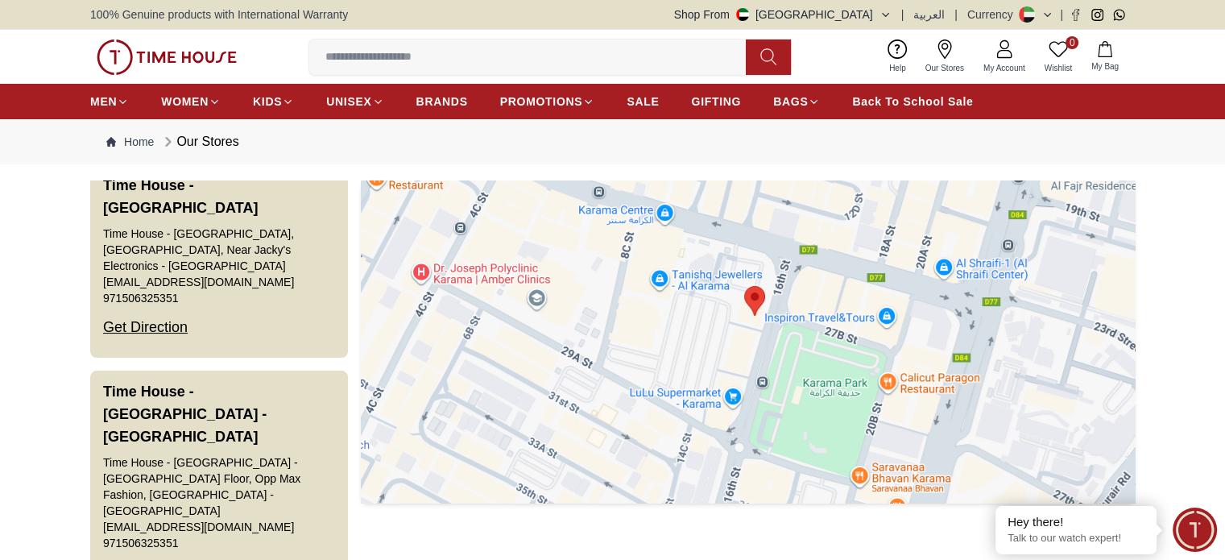
drag, startPoint x: 779, startPoint y: 324, endPoint x: 736, endPoint y: 427, distance: 111.1
click at [736, 427] on div at bounding box center [748, 341] width 774 height 322
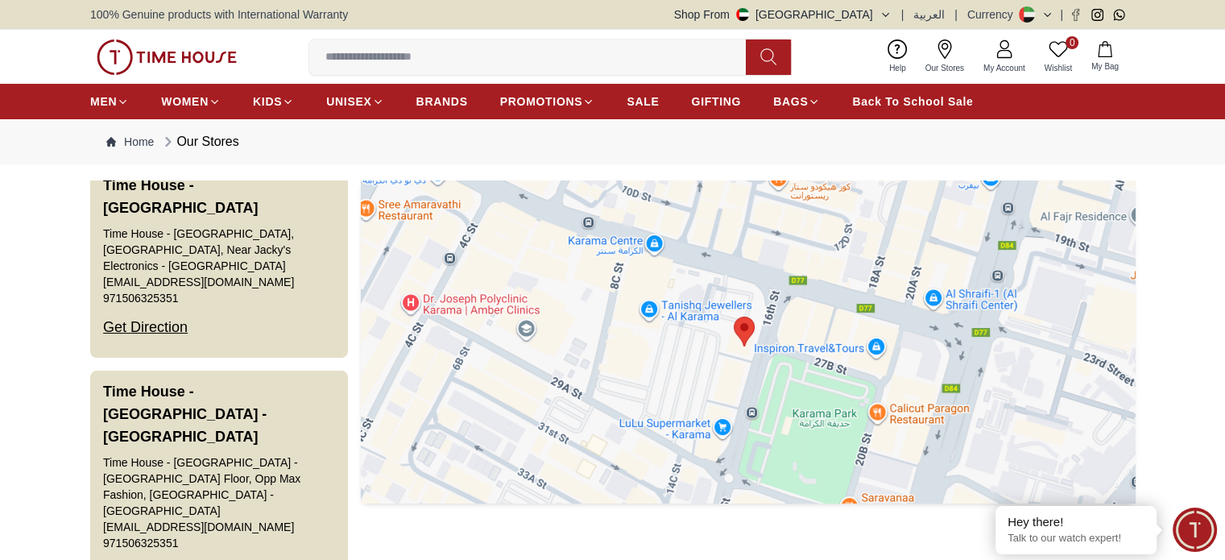
click at [737, 370] on div at bounding box center [748, 341] width 774 height 322
